Goal: Task Accomplishment & Management: Manage account settings

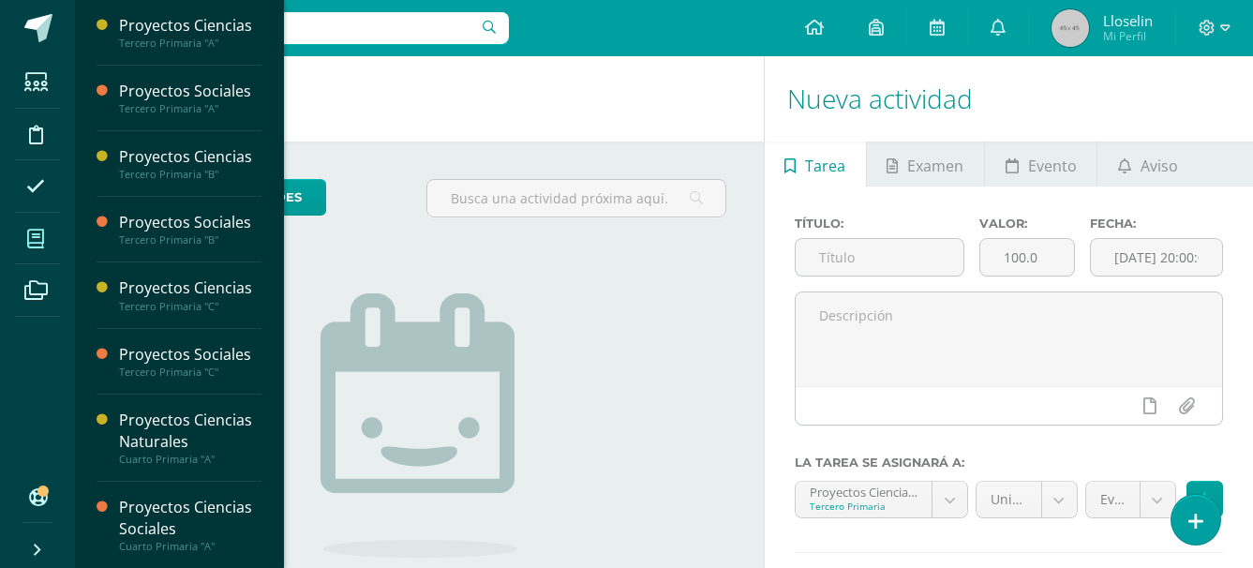
click at [30, 237] on icon at bounding box center [35, 239] width 17 height 19
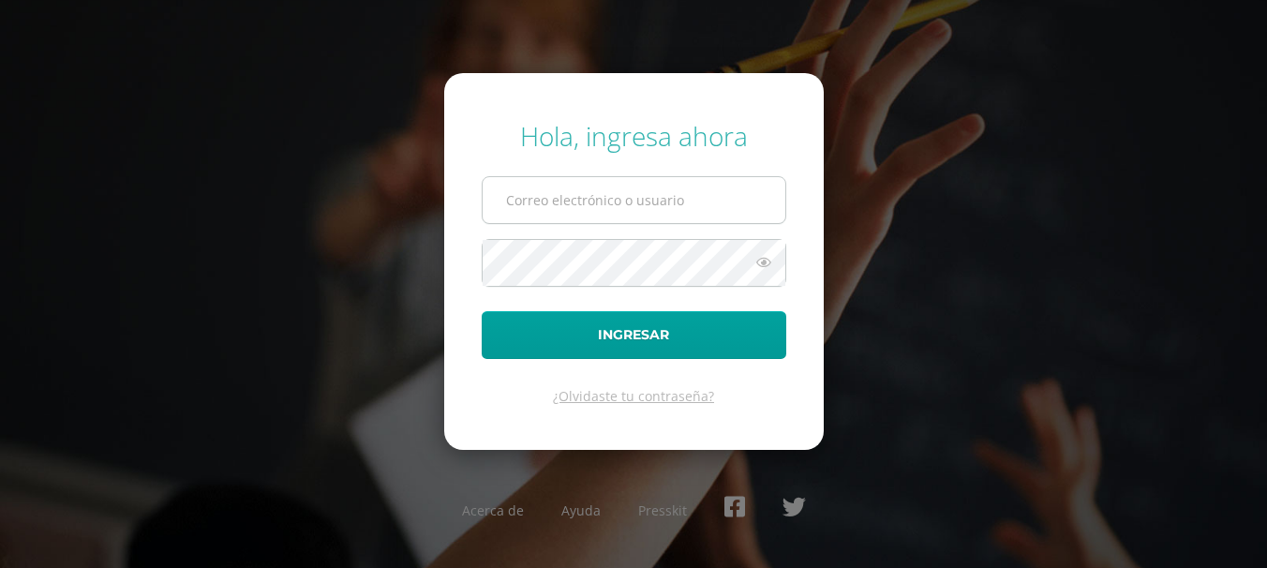
click at [530, 223] on span at bounding box center [634, 200] width 305 height 48
click at [531, 216] on input "text" at bounding box center [634, 200] width 303 height 46
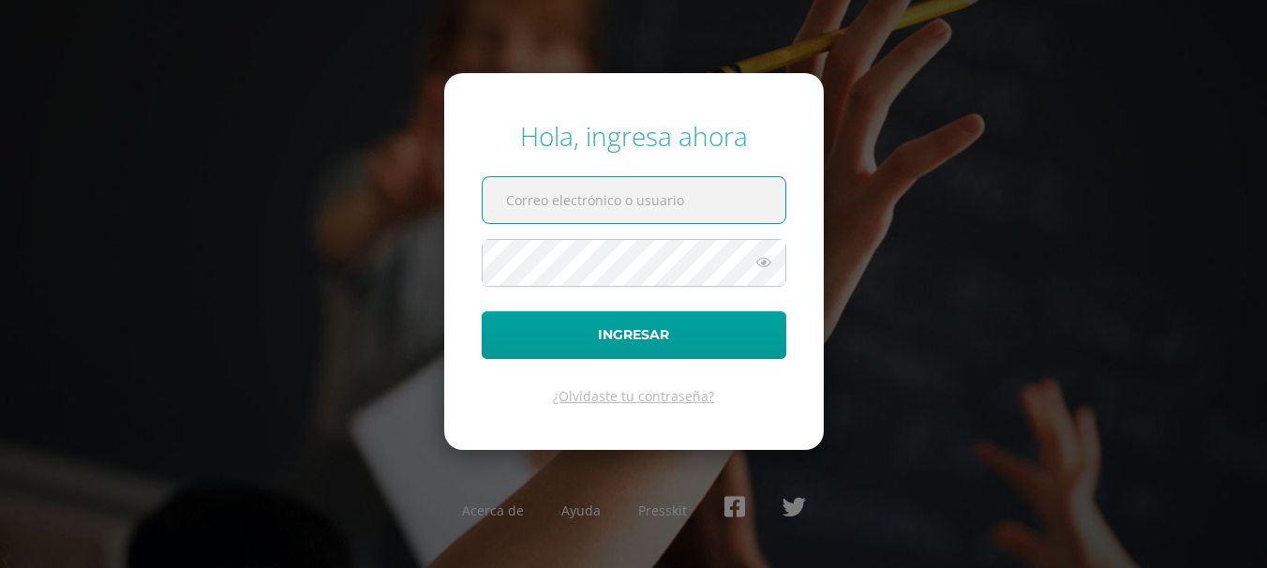
type input "llsoyos@bilinguesanjuan.edu.gt"
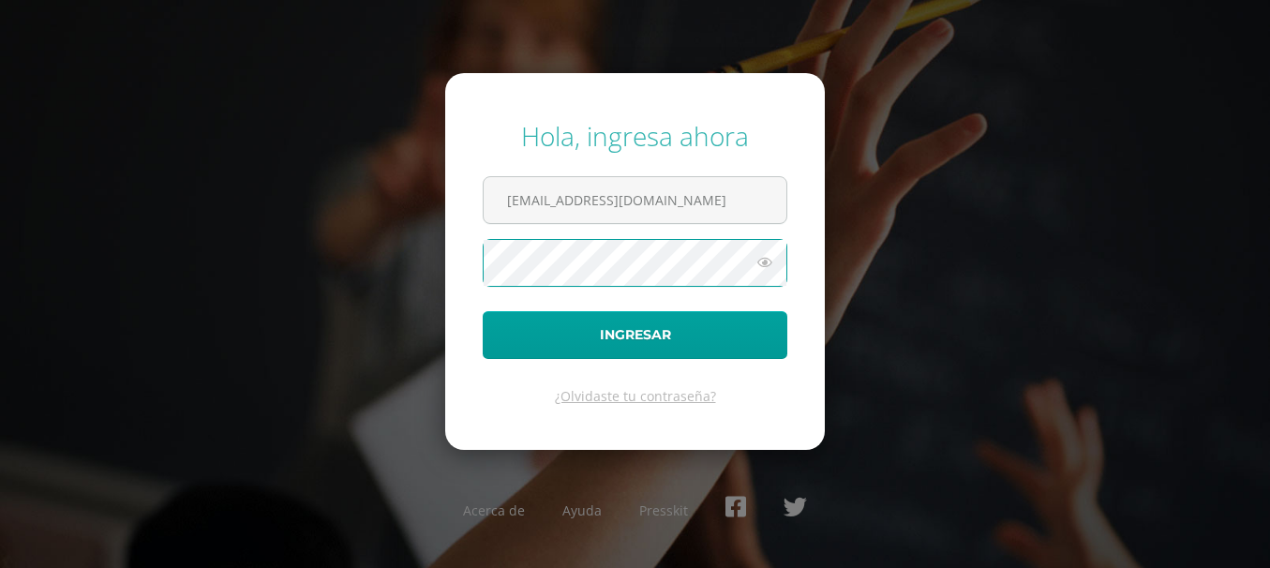
click at [769, 271] on icon at bounding box center [765, 262] width 24 height 22
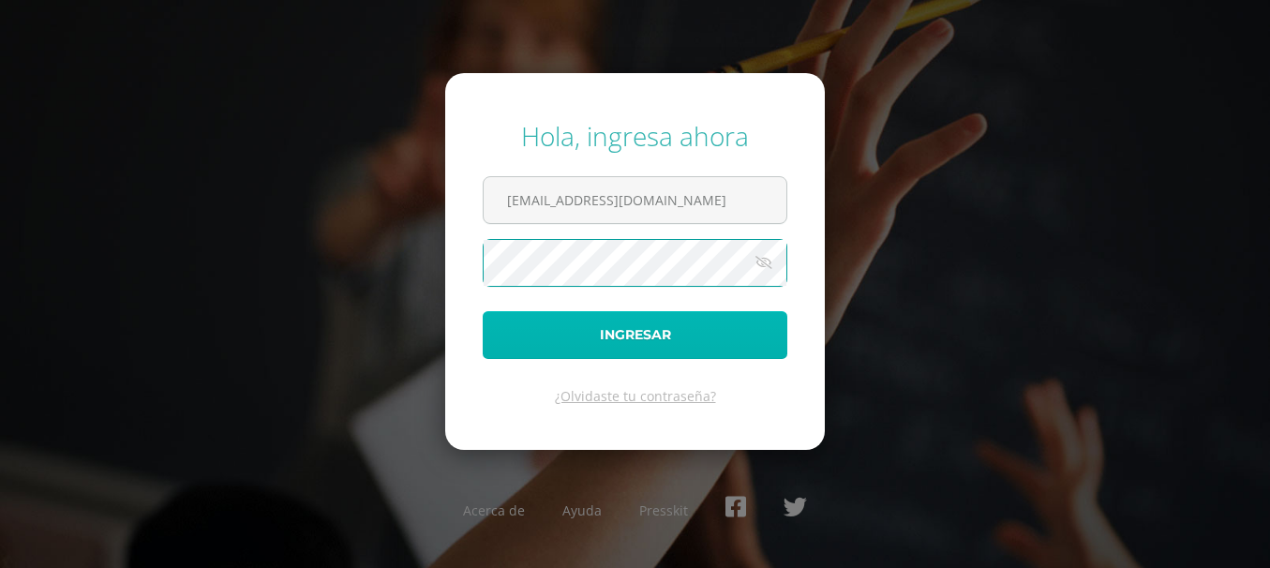
click at [659, 347] on button "Ingresar" at bounding box center [635, 335] width 305 height 48
